Goal: Use online tool/utility

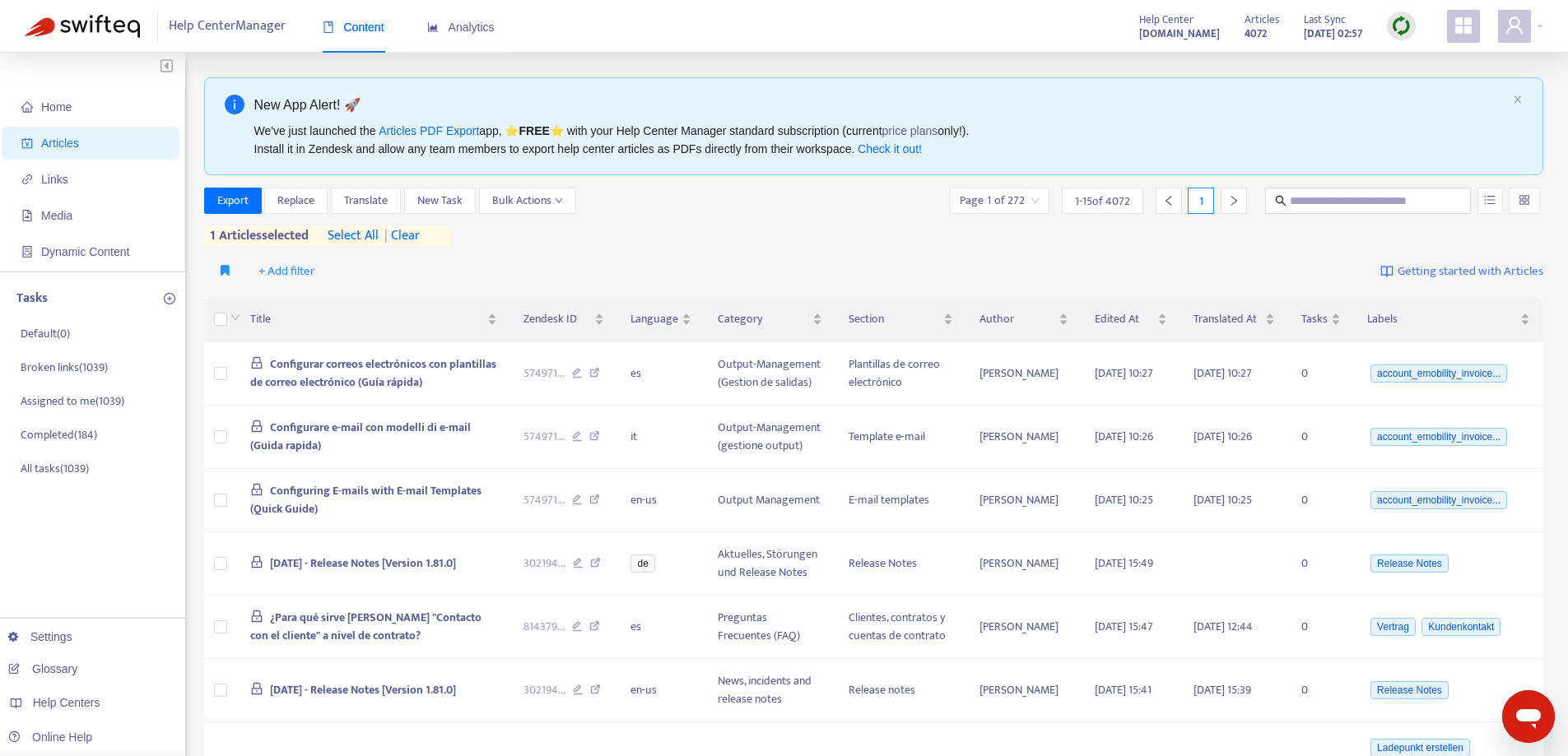
click at [409, 231] on span "| clear" at bounding box center [399, 236] width 41 height 20
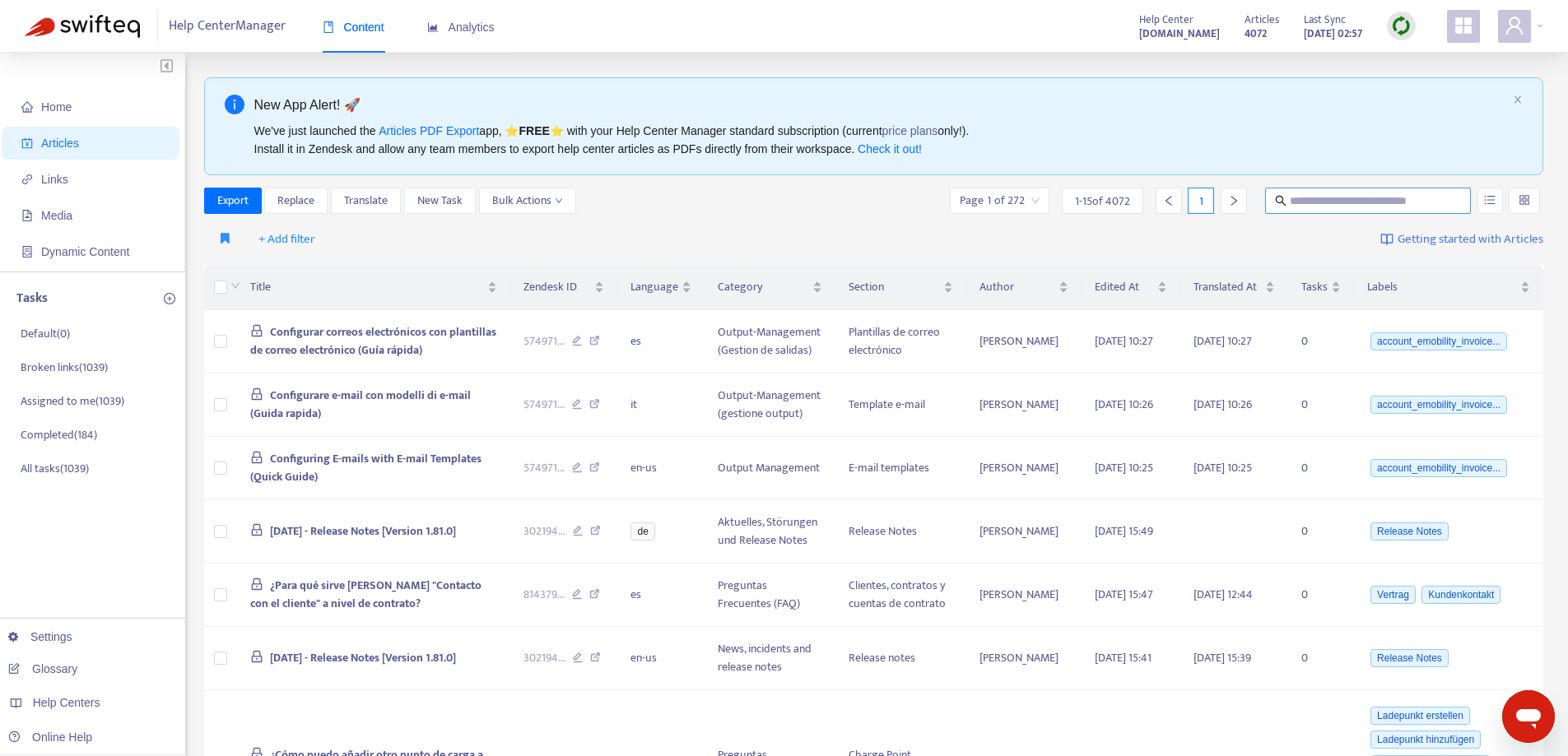
click at [1334, 198] on input "text" at bounding box center [1369, 201] width 158 height 18
paste input "**********"
type input "**********"
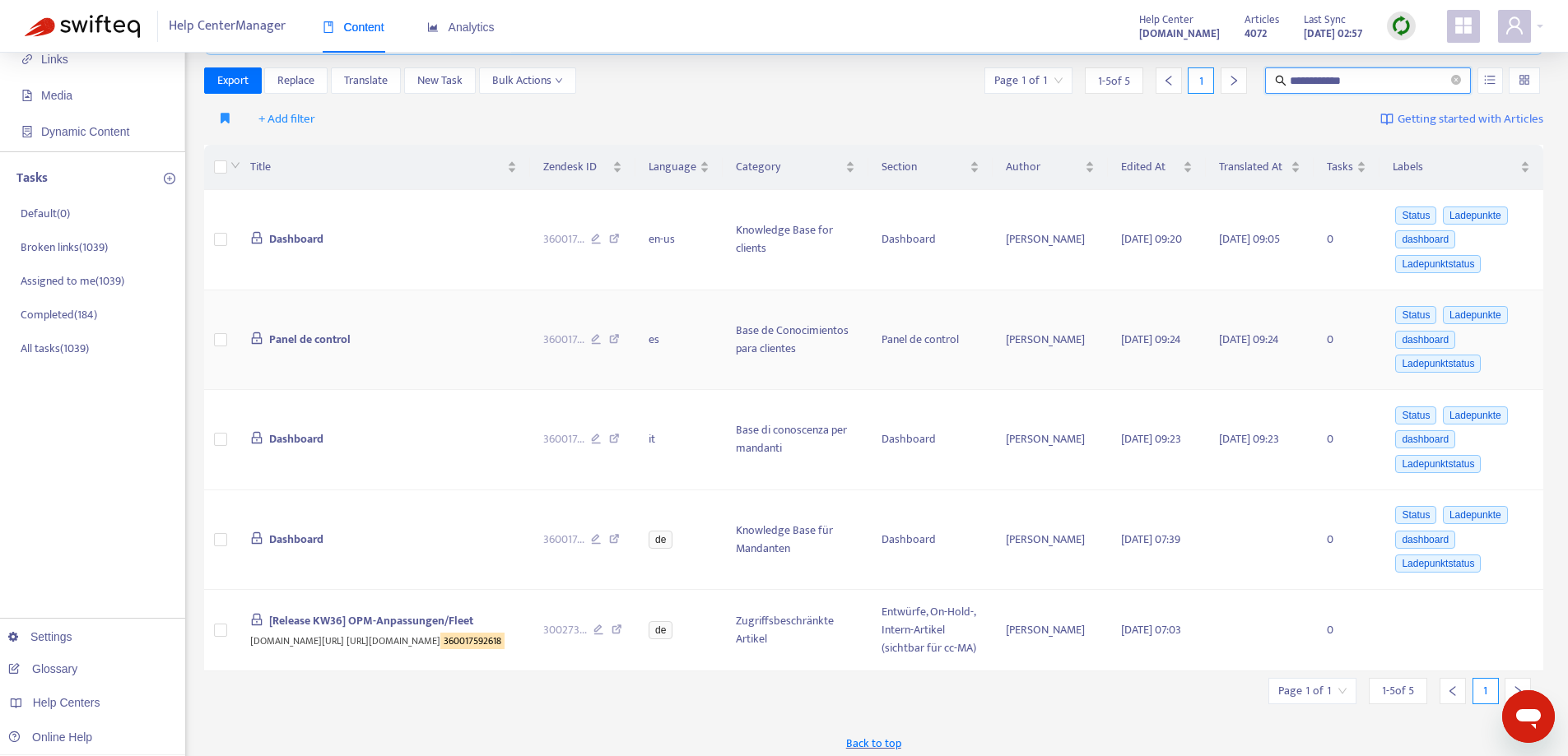
scroll to position [119, 0]
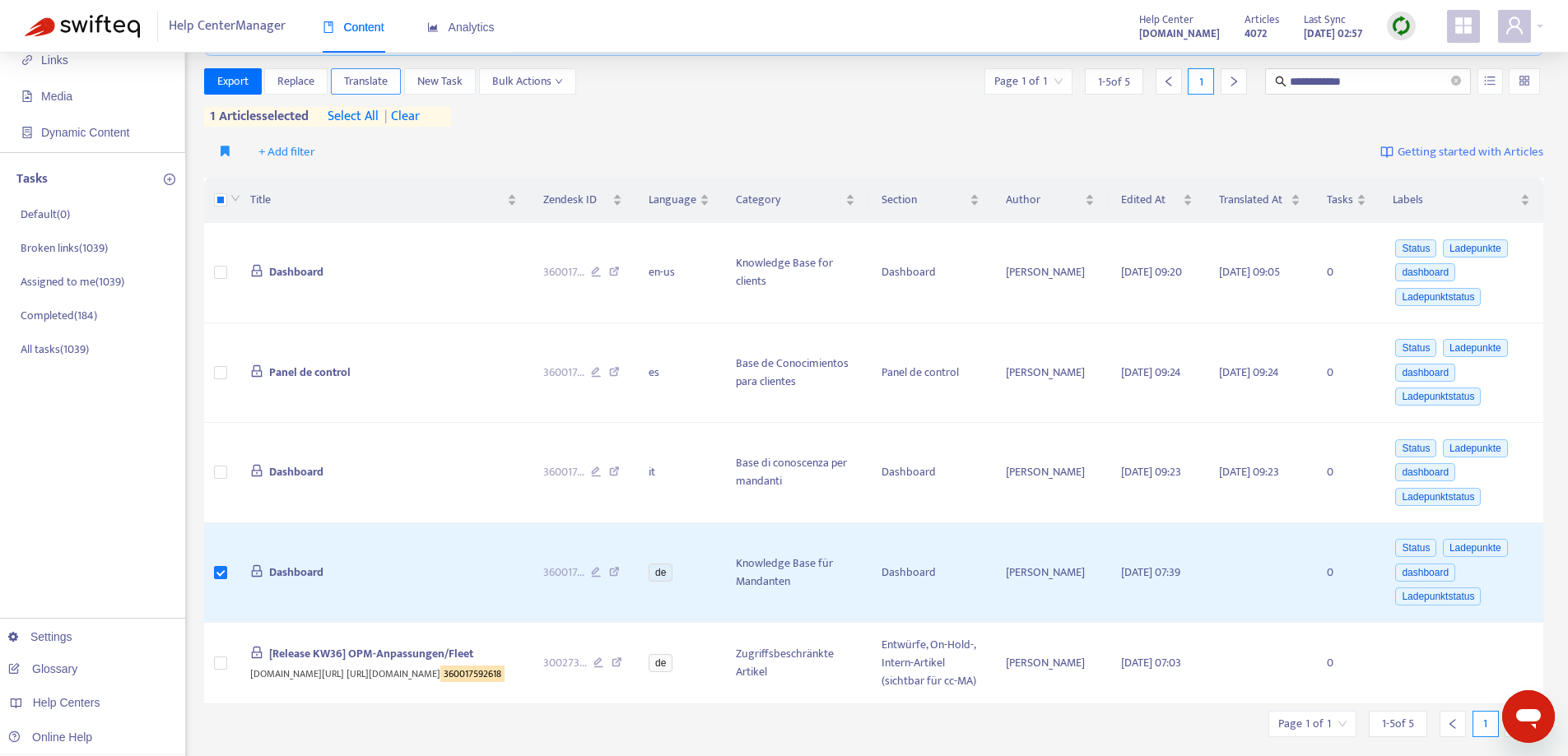
click at [367, 89] on span "Translate" at bounding box center [366, 82] width 43 height 18
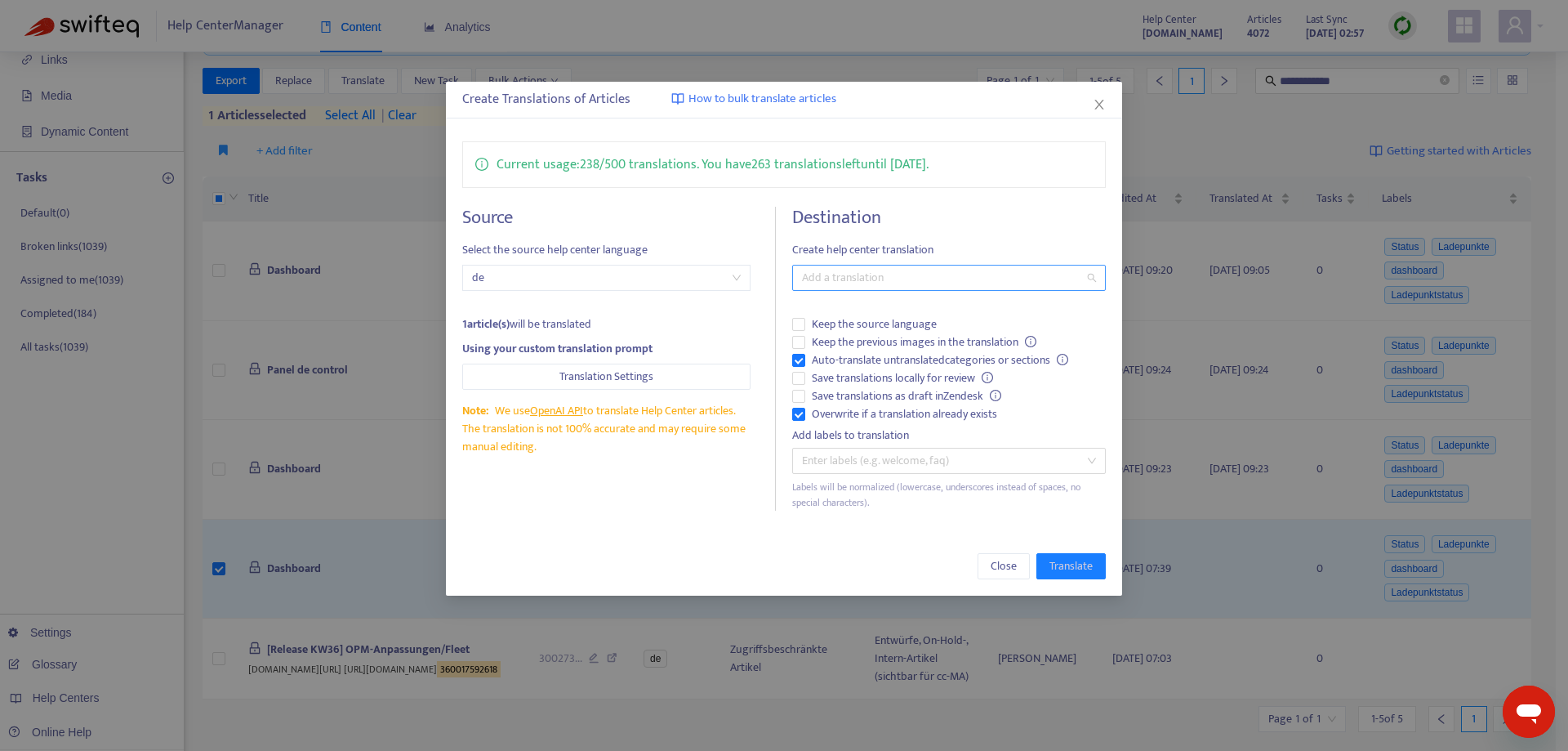
click at [843, 281] on div at bounding box center [941, 278] width 288 height 20
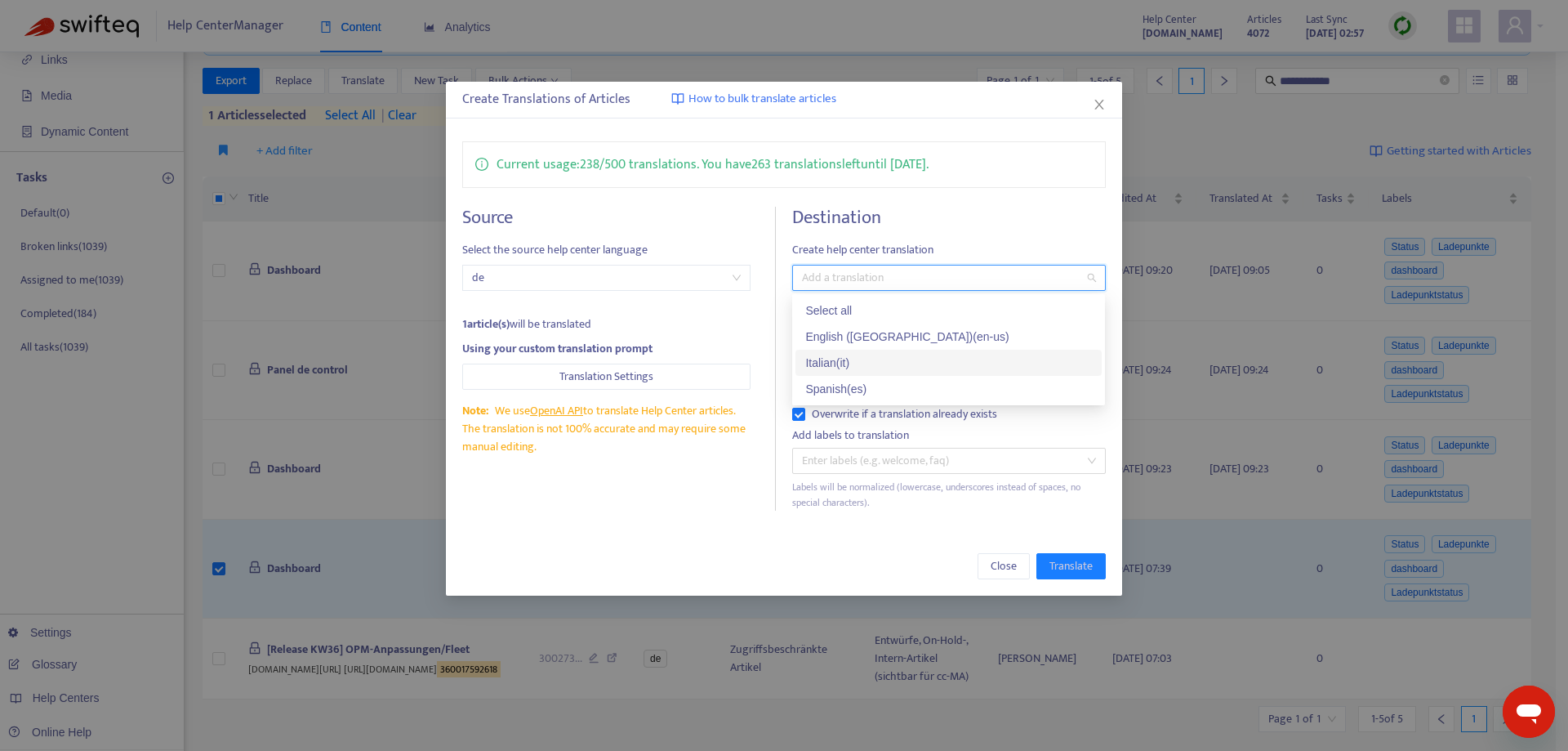
click at [859, 359] on div "Italian ( it )" at bounding box center [948, 363] width 287 height 18
click at [853, 387] on div "Spanish ( es )" at bounding box center [948, 390] width 287 height 18
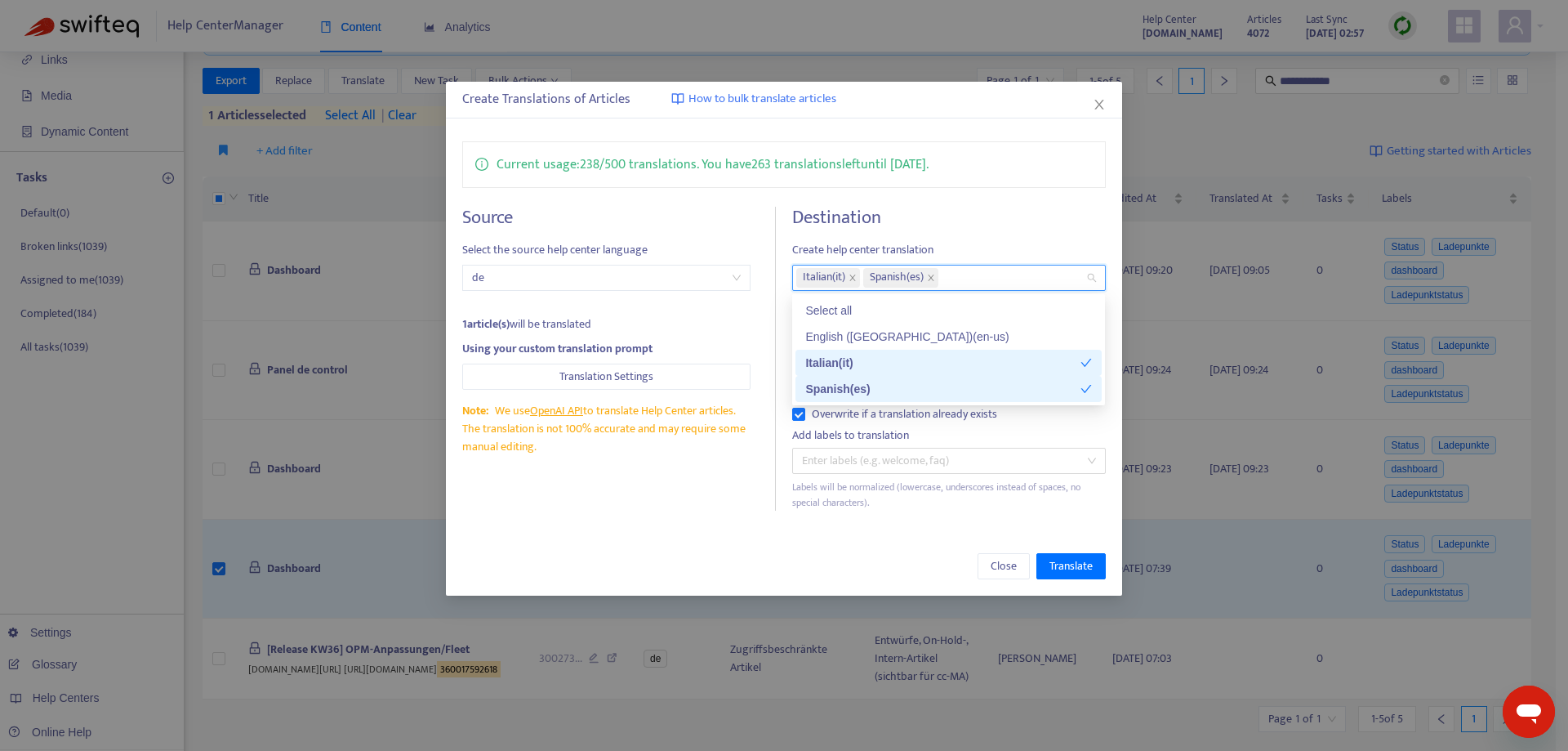
click at [746, 516] on div "Current usage: 238 / 500 translations . You have 263 translations left until [D…" at bounding box center [784, 326] width 675 height 402
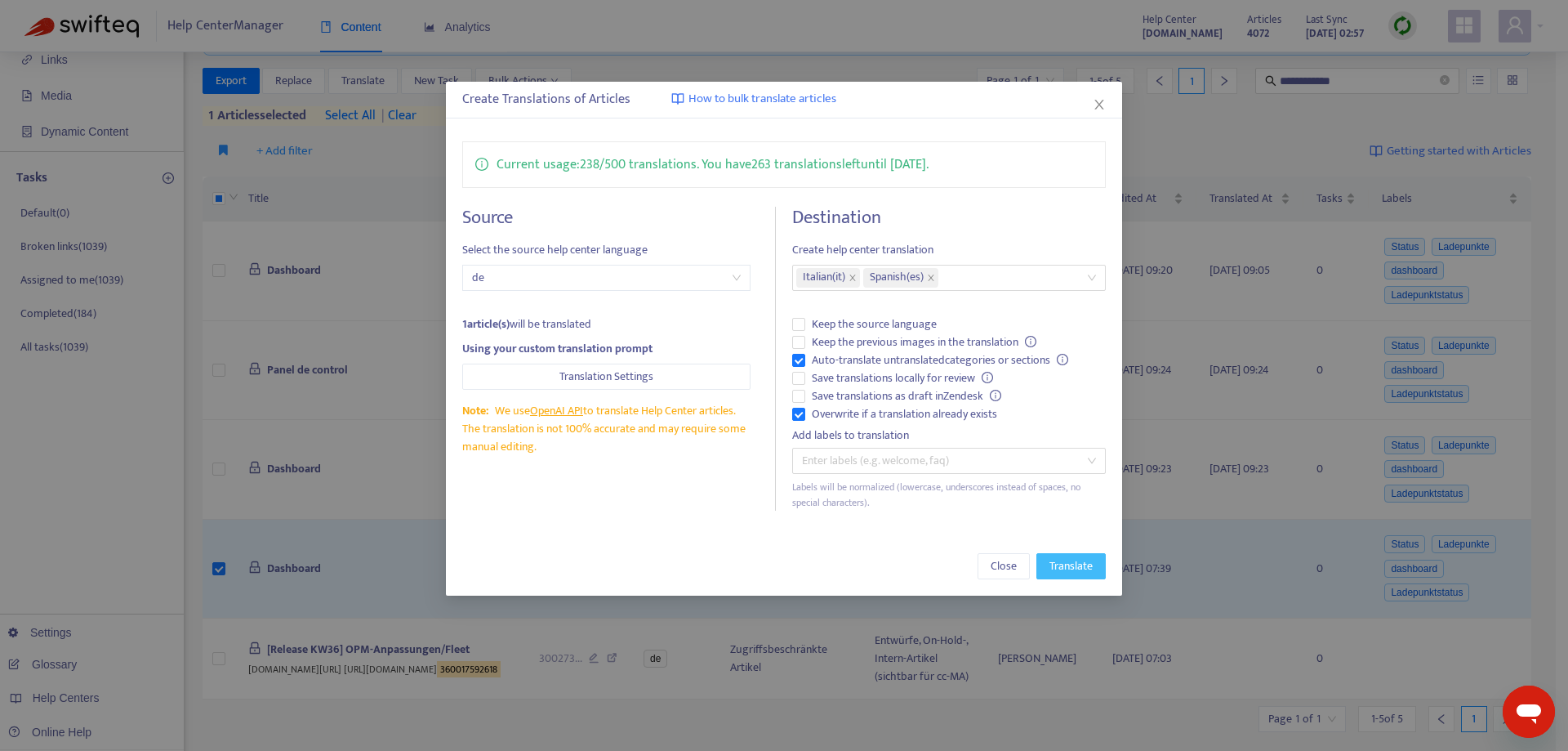
click at [1065, 569] on span "Translate" at bounding box center [1071, 567] width 43 height 18
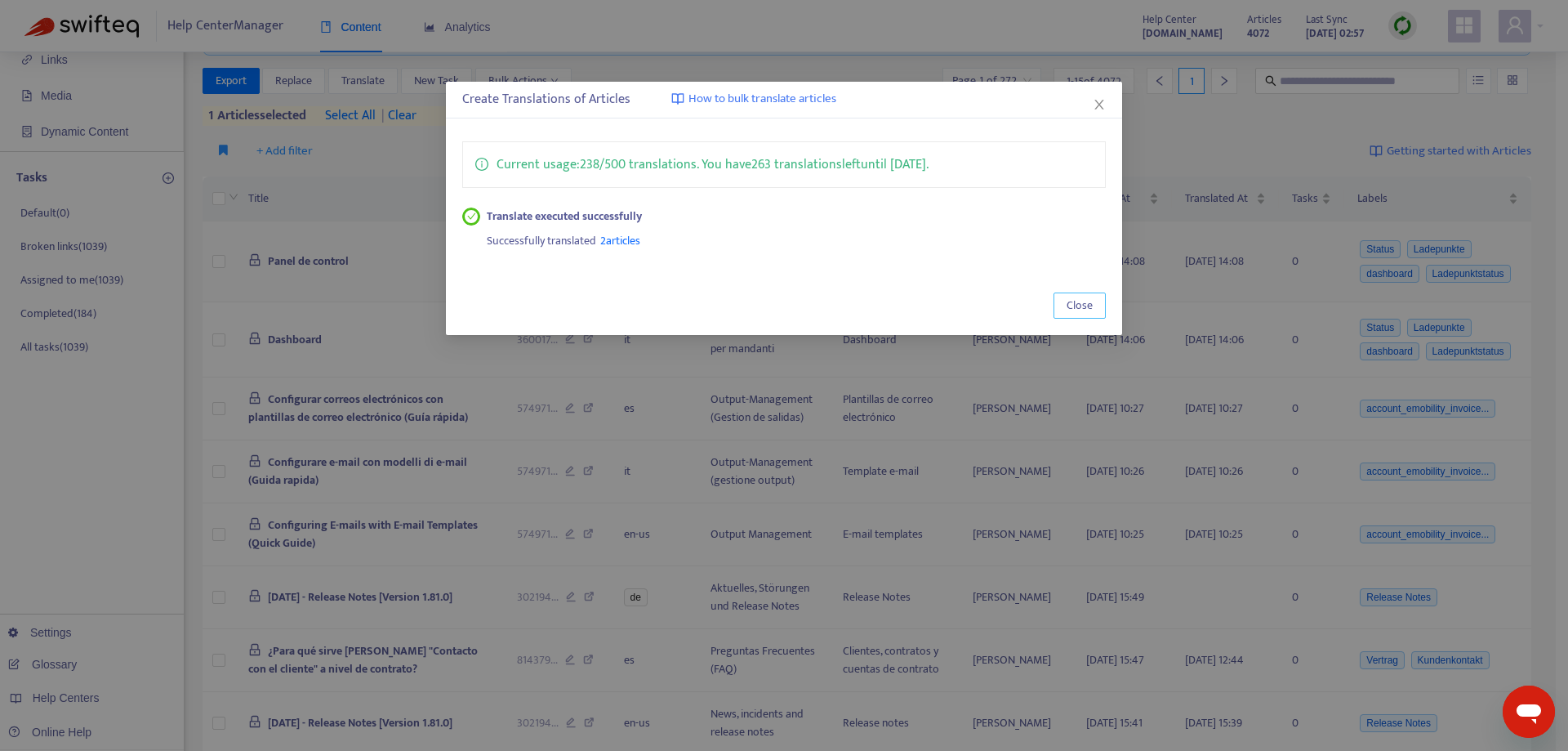
click at [1094, 304] on button "Close" at bounding box center [1079, 306] width 52 height 26
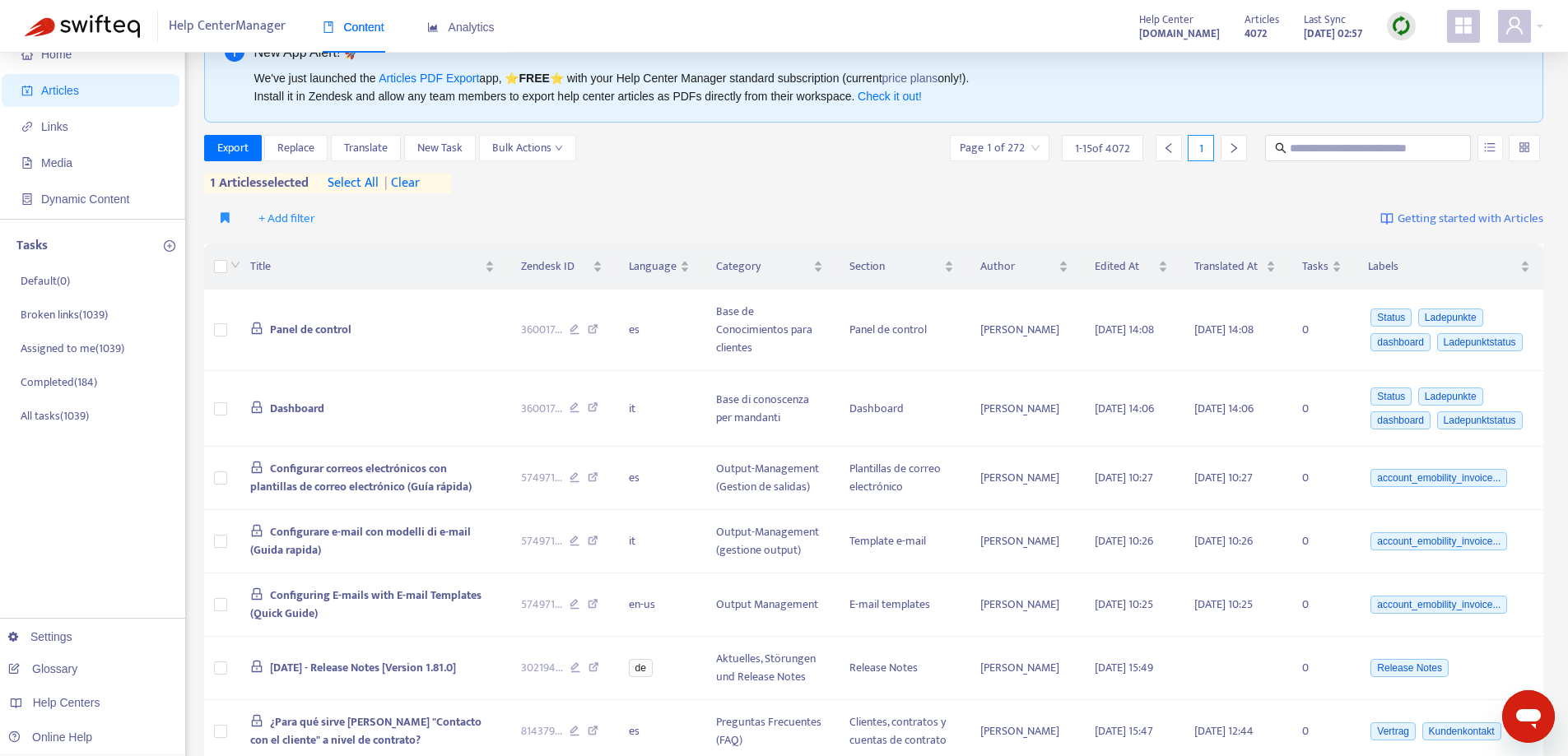
scroll to position [0, 0]
